Goal: Information Seeking & Learning: Learn about a topic

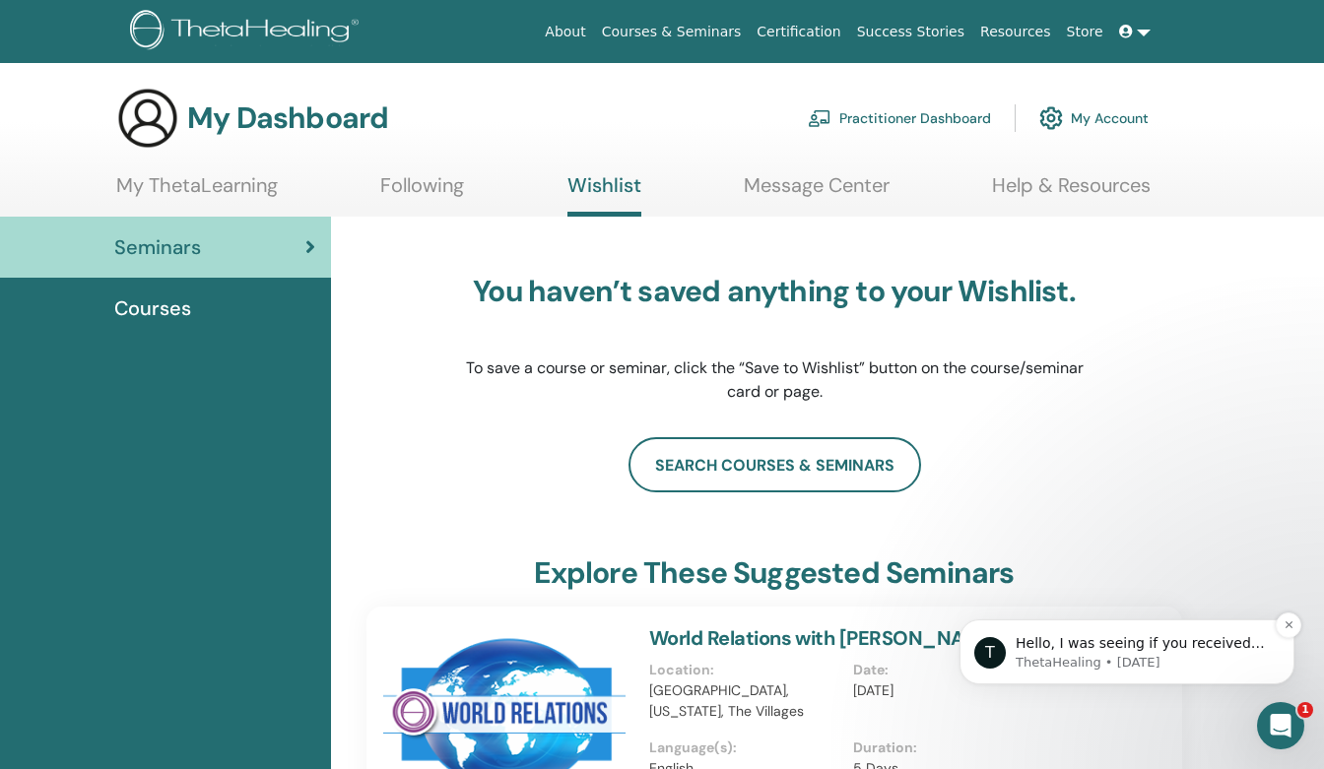
click at [1163, 647] on span "Hello, I was seeing if you received the zoom link for the divine timing webinar…" at bounding box center [1139, 662] width 249 height 55
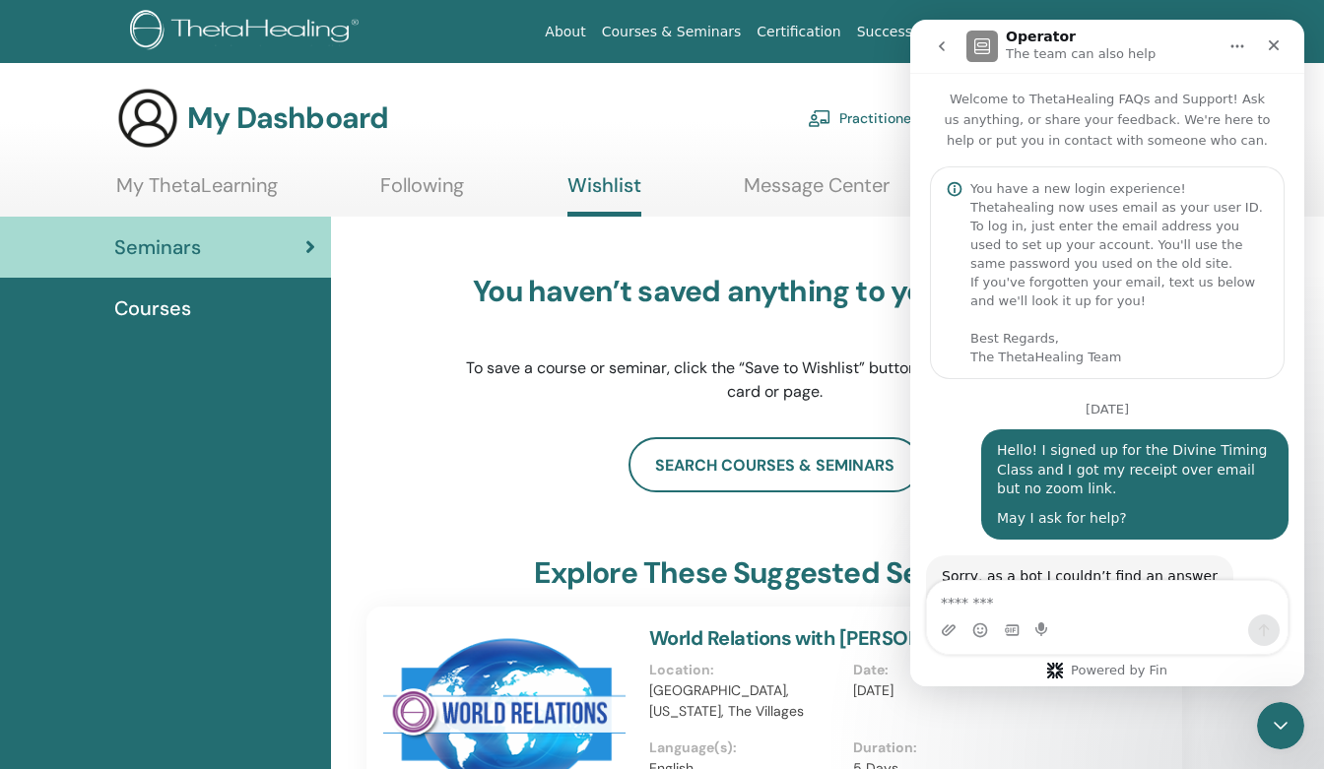
scroll to position [356, 0]
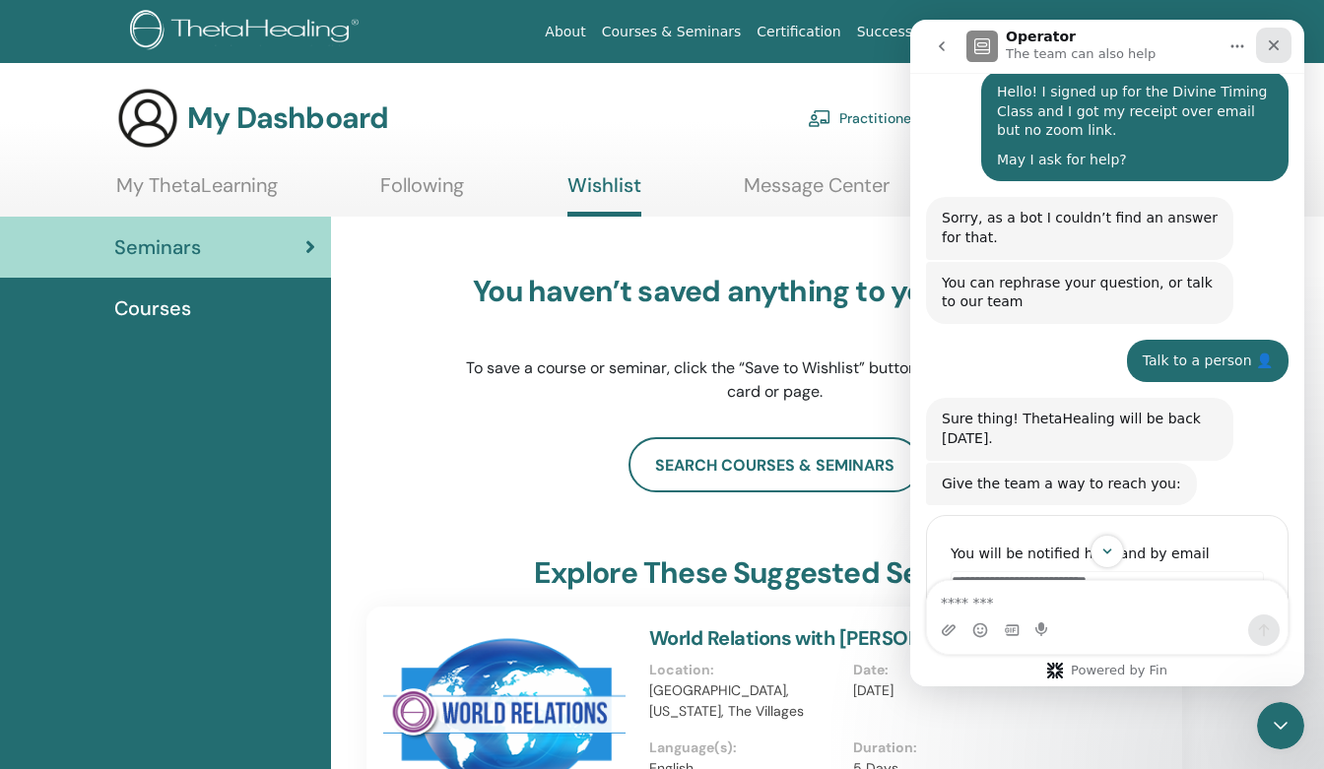
click at [1278, 45] on icon "Close" at bounding box center [1273, 45] width 16 height 16
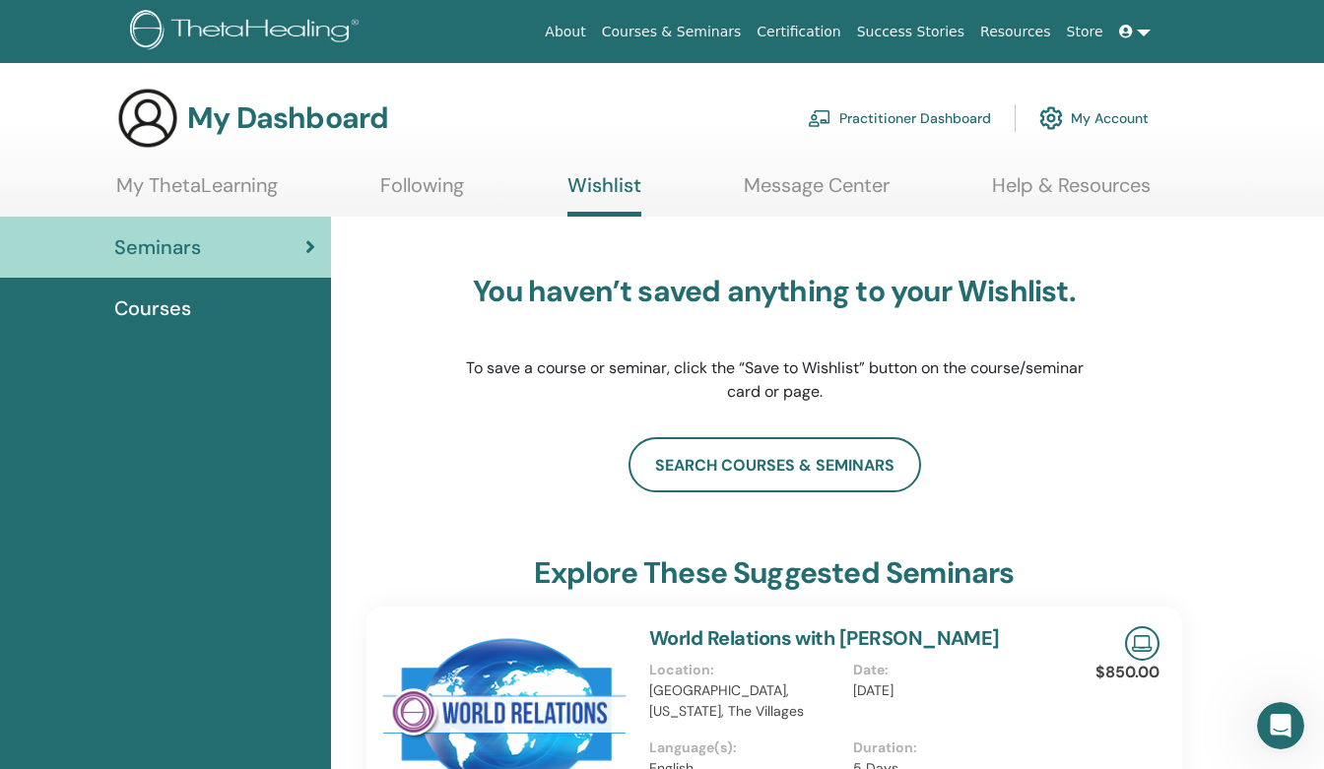
scroll to position [1407, 0]
click at [1125, 28] on icon at bounding box center [1126, 32] width 14 height 14
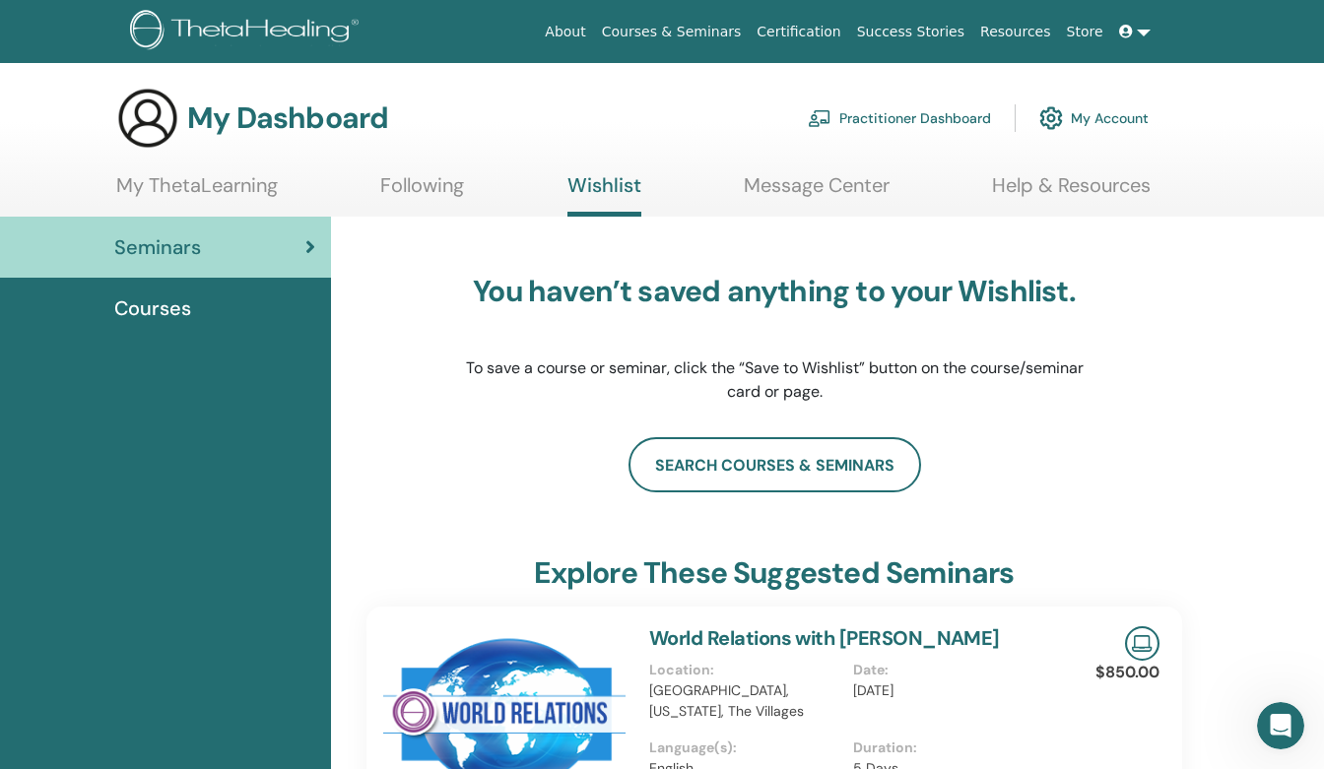
click at [161, 320] on span "Courses" at bounding box center [152, 308] width 77 height 30
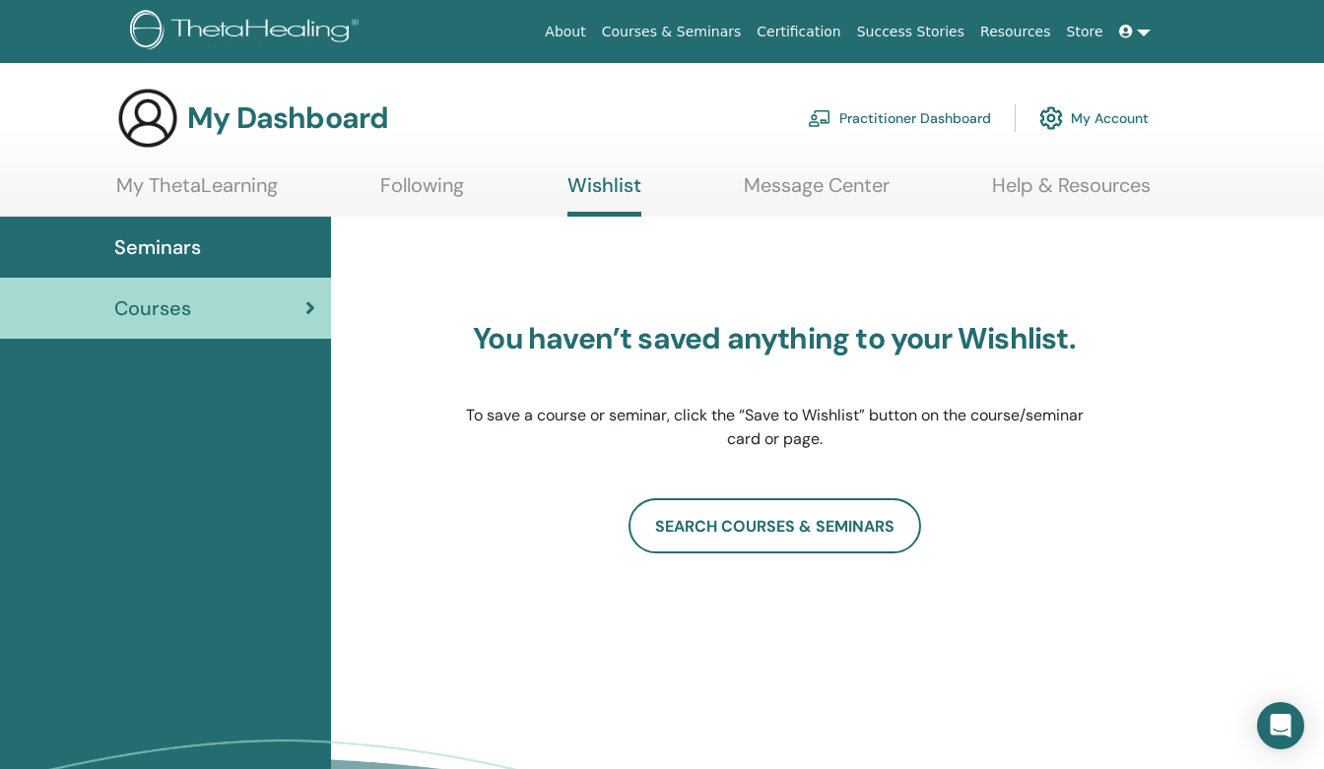
click at [175, 250] on span "Seminars" at bounding box center [157, 247] width 87 height 30
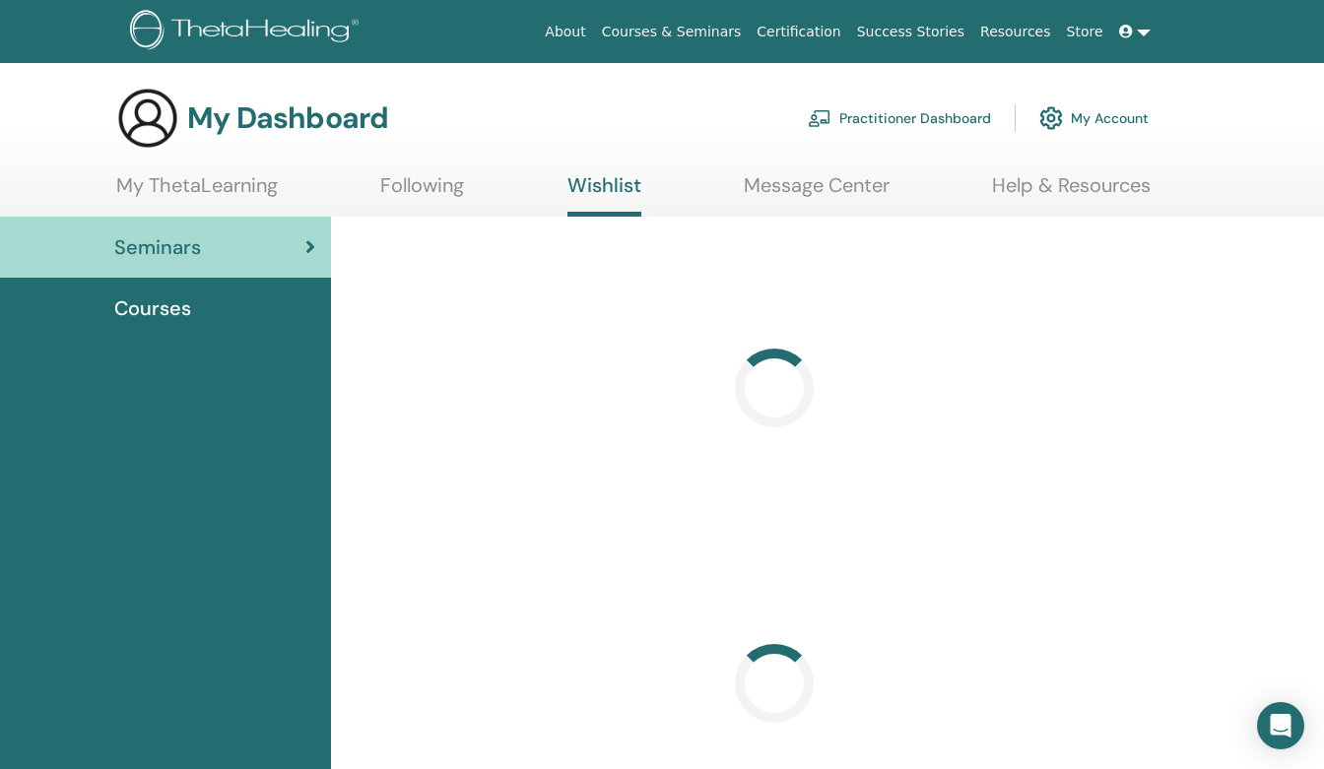
click at [205, 186] on link "My ThetaLearning" at bounding box center [197, 192] width 162 height 38
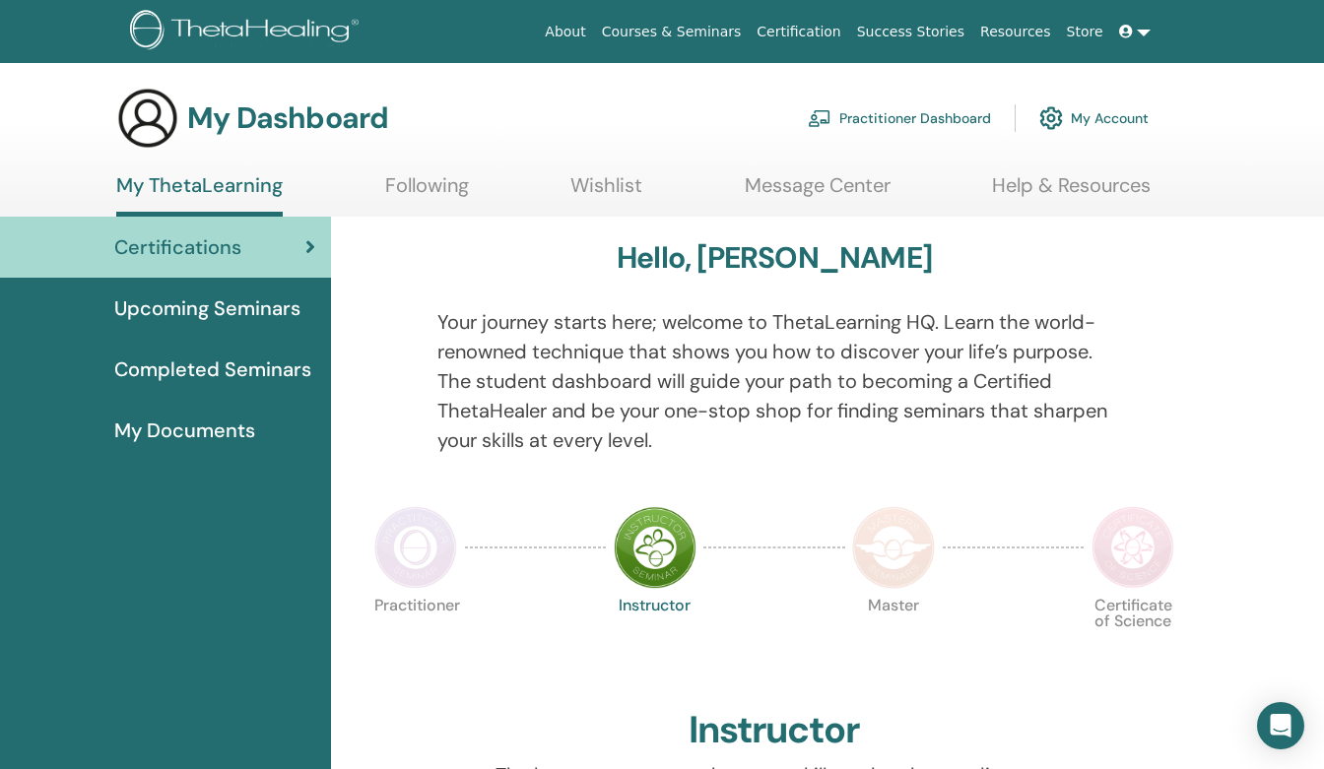
click at [233, 300] on span "Upcoming Seminars" at bounding box center [207, 308] width 186 height 30
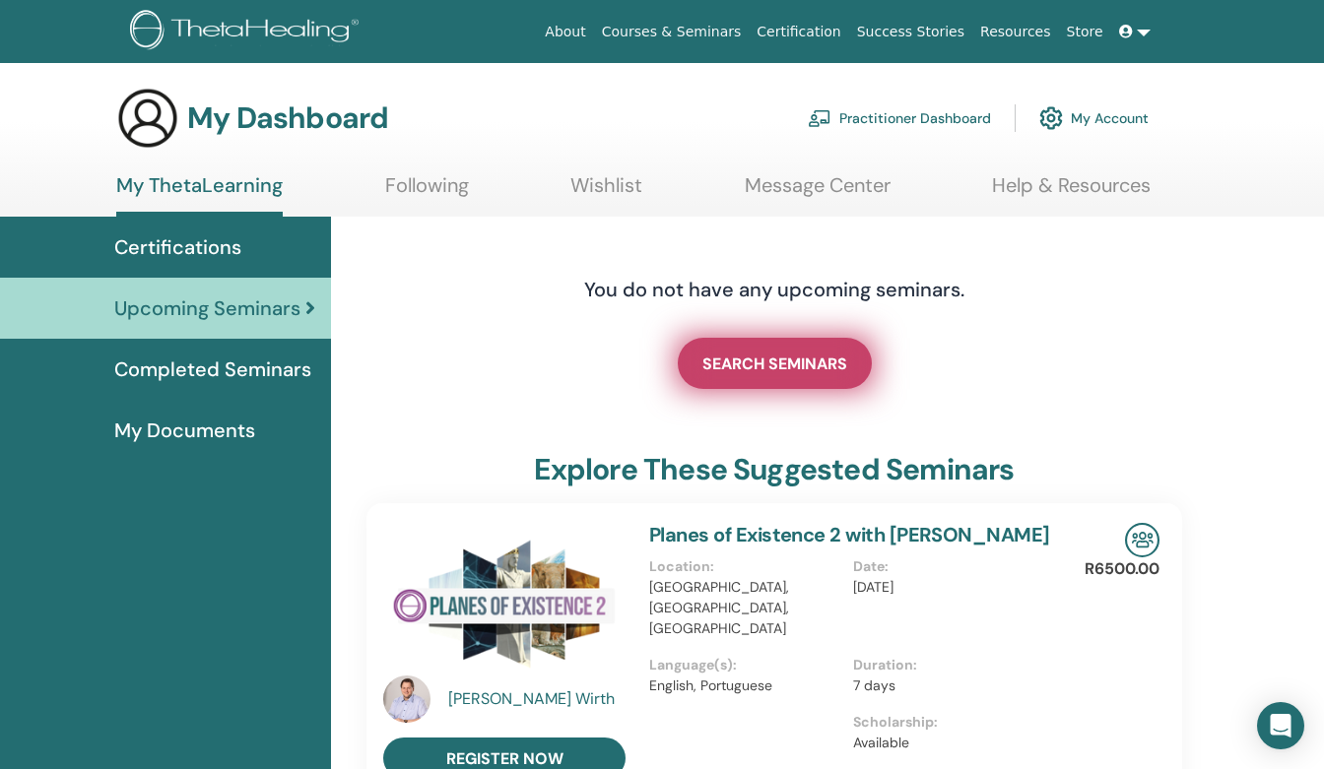
click at [817, 363] on span "SEARCH SEMINARS" at bounding box center [774, 364] width 145 height 21
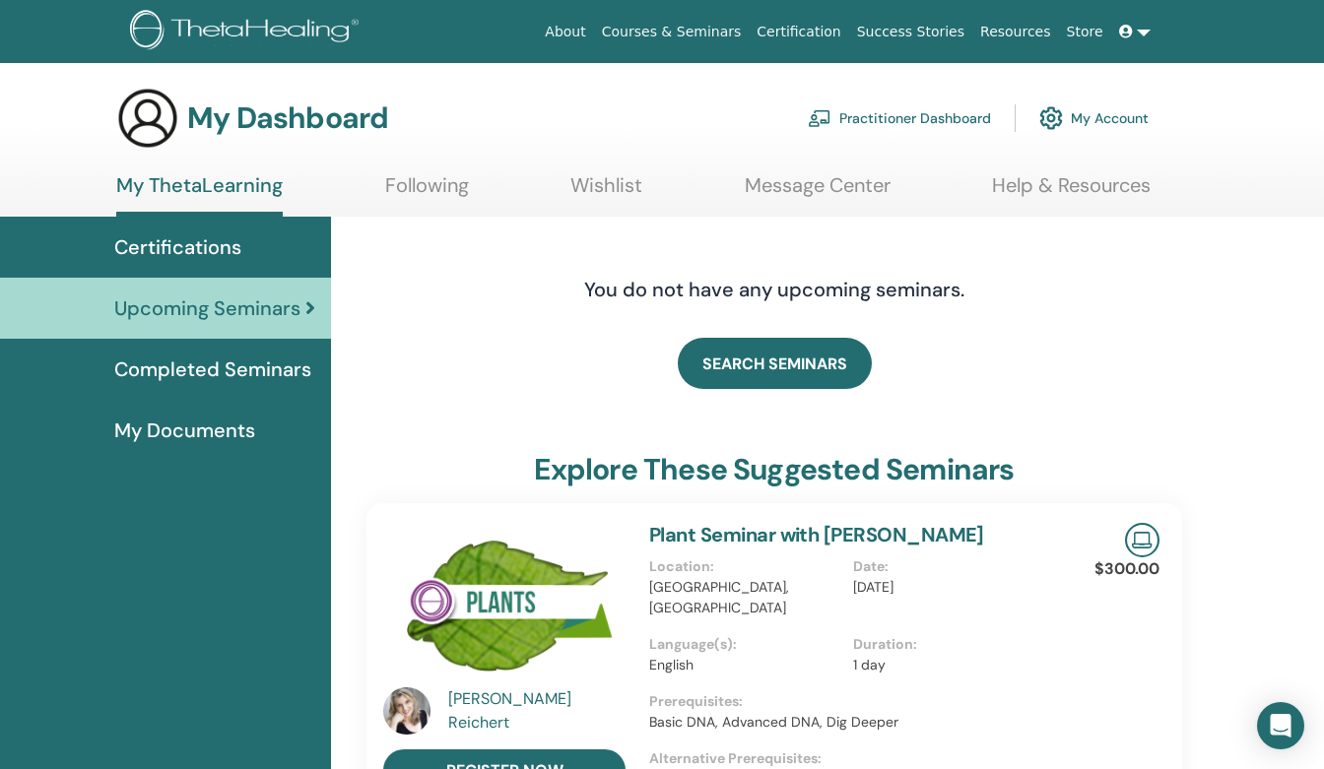
click at [425, 196] on link "Following" at bounding box center [427, 192] width 84 height 38
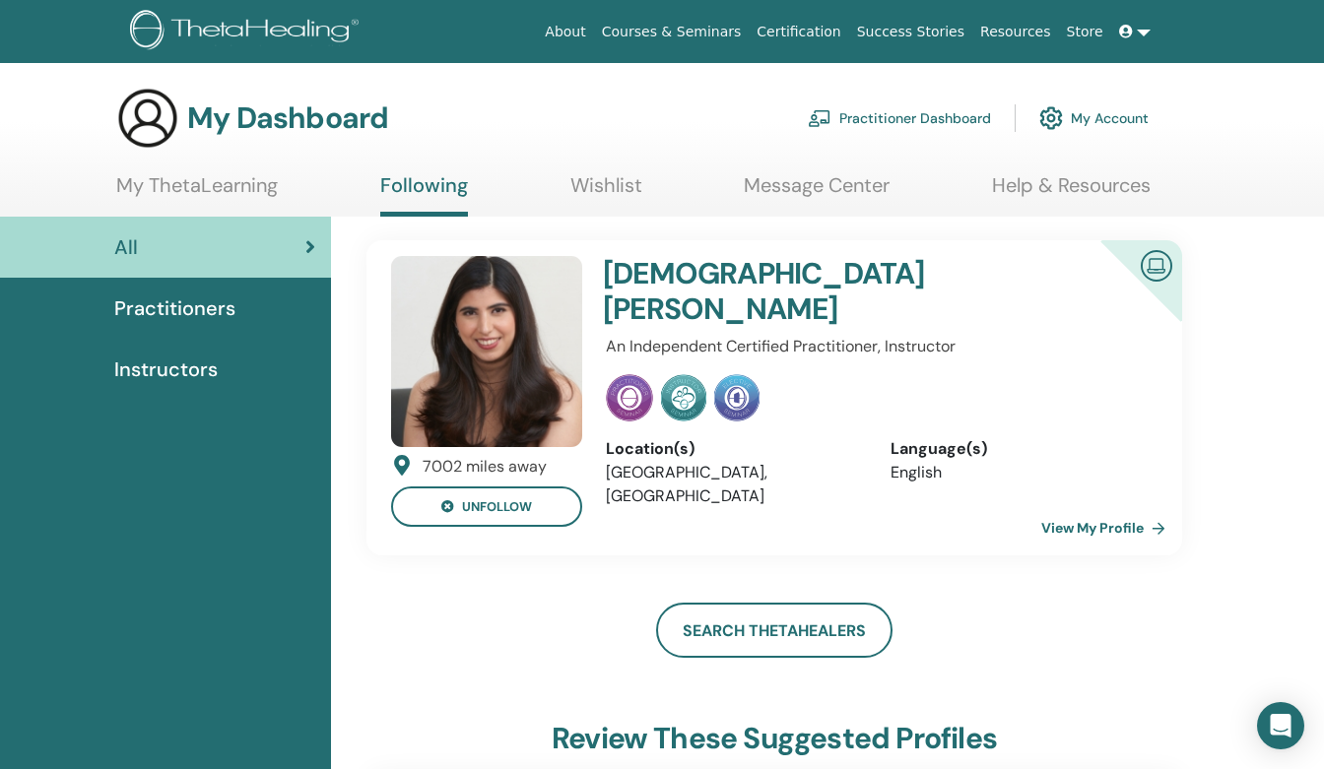
click at [819, 492] on div "Rishma Dhutti An Independent Certified Practitioner, Instructor Location(s) Phi…" at bounding box center [875, 398] width 563 height 284
click at [1153, 274] on img at bounding box center [1156, 264] width 47 height 44
click at [556, 294] on img at bounding box center [486, 351] width 191 height 191
click at [704, 32] on link "Courses & Seminars" at bounding box center [672, 32] width 156 height 36
